Goal: Task Accomplishment & Management: Manage account settings

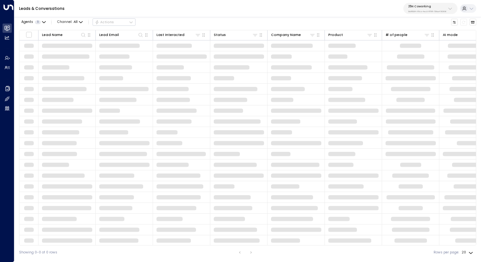
click at [430, 14] on div "Leads & Conversations 25N Coworking 3b9800f4-81ca-4ec0-8758-72fbe4763f36" at bounding box center [247, 8] width 466 height 17
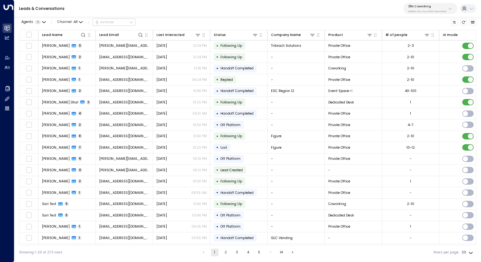
click at [423, 8] on p "25N Coworking" at bounding box center [427, 6] width 38 height 4
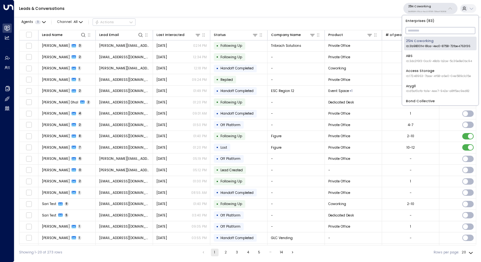
click at [423, 27] on input "text" at bounding box center [440, 30] width 70 height 10
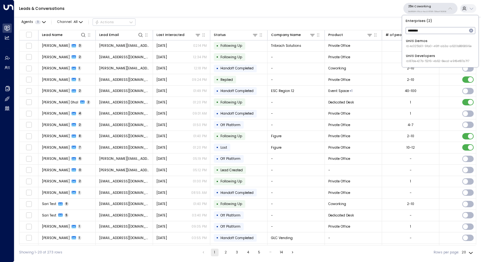
type input "********"
click at [420, 40] on div "Uniti Demos ID: 4c025b01-9fa0-46ff-ab3a-a620b886896e" at bounding box center [439, 43] width 66 height 10
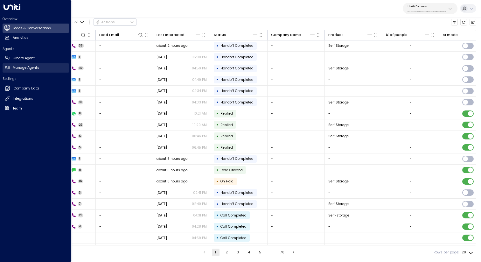
click at [19, 67] on h2 "Manage Agents" at bounding box center [26, 67] width 26 height 5
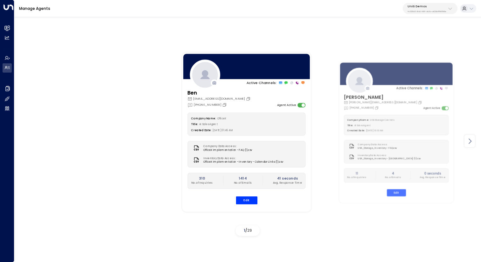
click at [471, 139] on icon at bounding box center [470, 141] width 8 height 8
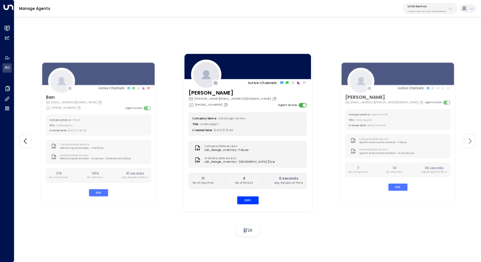
click at [471, 139] on icon at bounding box center [470, 141] width 8 height 8
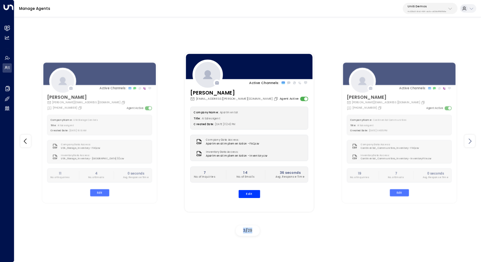
click at [471, 139] on icon at bounding box center [470, 141] width 8 height 8
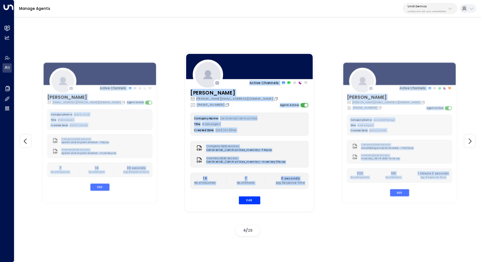
drag, startPoint x: 471, startPoint y: 139, endPoint x: 438, endPoint y: -4, distance: 146.8
click at [438, 0] on html "Overview Leads & Conversations Leads & Conversations Analytics Analytics Agents…" at bounding box center [240, 130] width 481 height 260
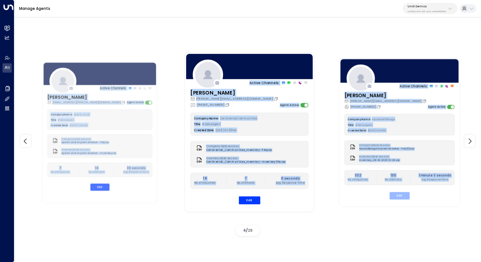
click at [403, 192] on button "Edit" at bounding box center [399, 195] width 20 height 7
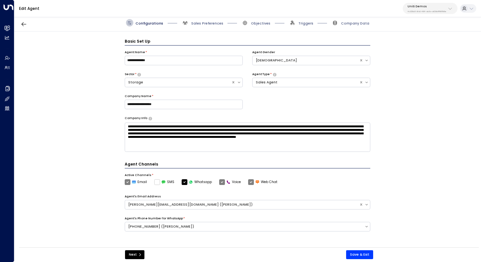
scroll to position [7, 0]
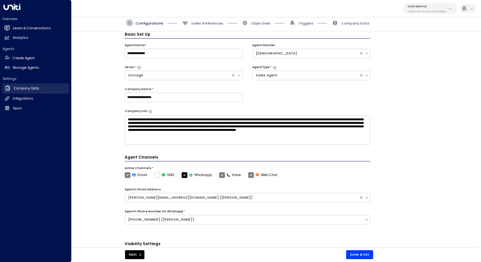
click at [18, 89] on h2 "Company Data" at bounding box center [26, 88] width 25 height 5
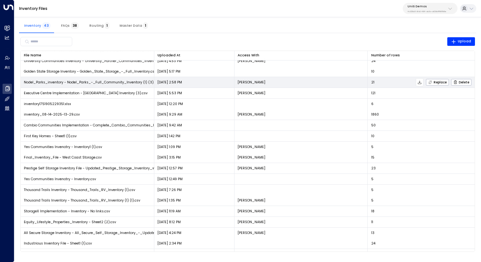
scroll to position [181, 0]
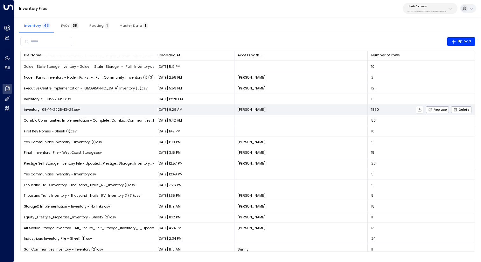
click at [419, 109] on icon at bounding box center [419, 109] width 4 height 4
